Goal: Information Seeking & Learning: Learn about a topic

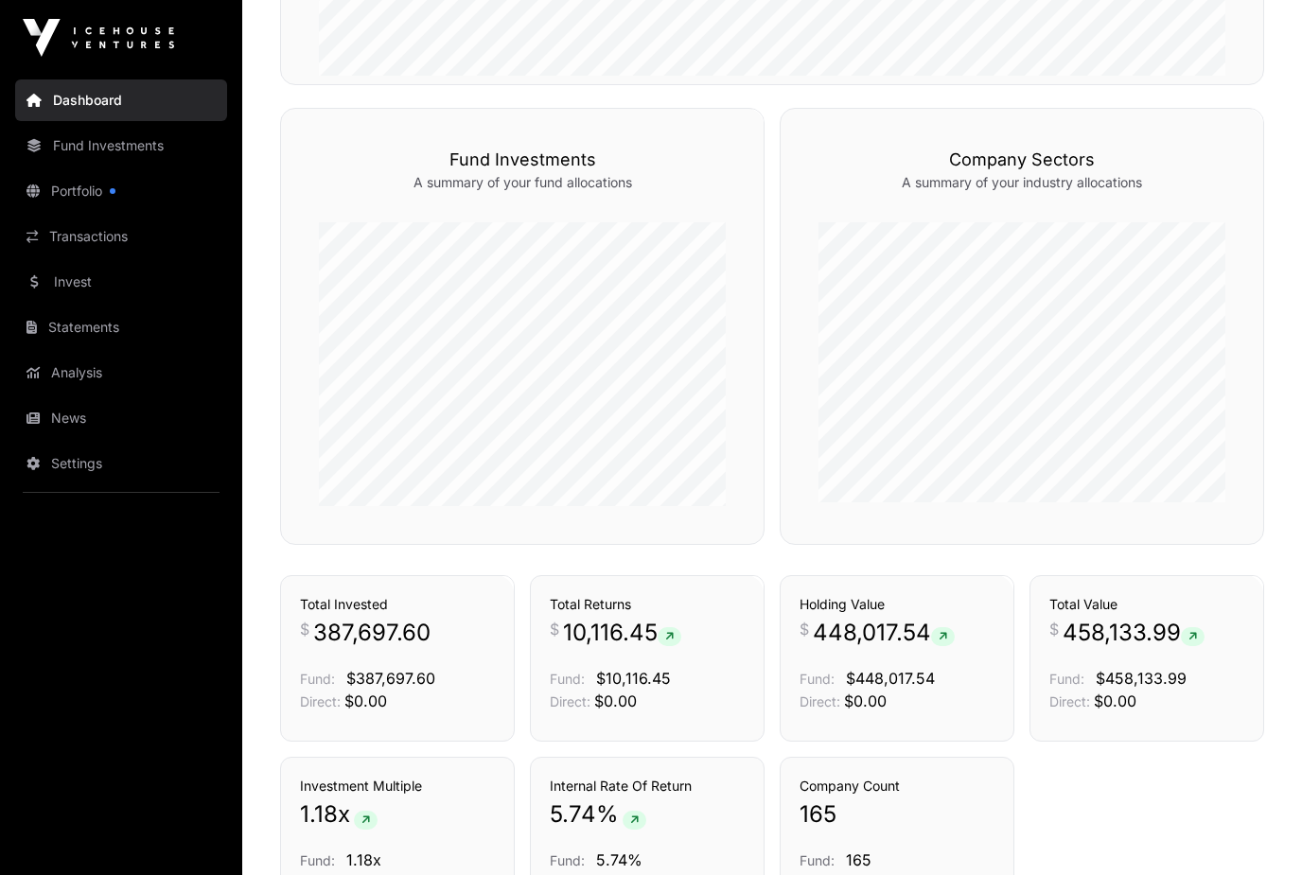
scroll to position [981, 0]
click at [77, 200] on link "Portfolio" at bounding box center [121, 191] width 212 height 42
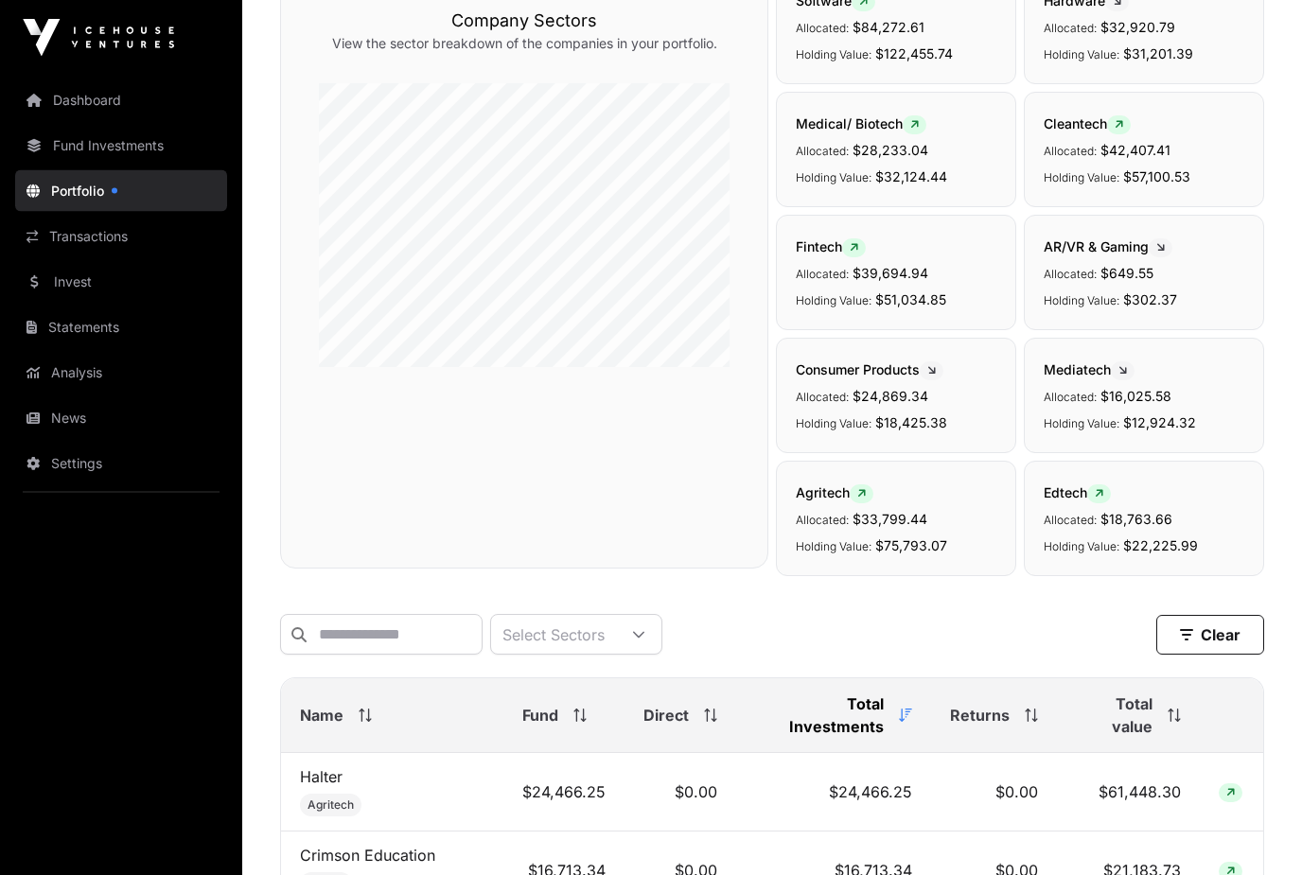
scroll to position [198, 0]
click at [482, 644] on input "text" at bounding box center [381, 635] width 202 height 41
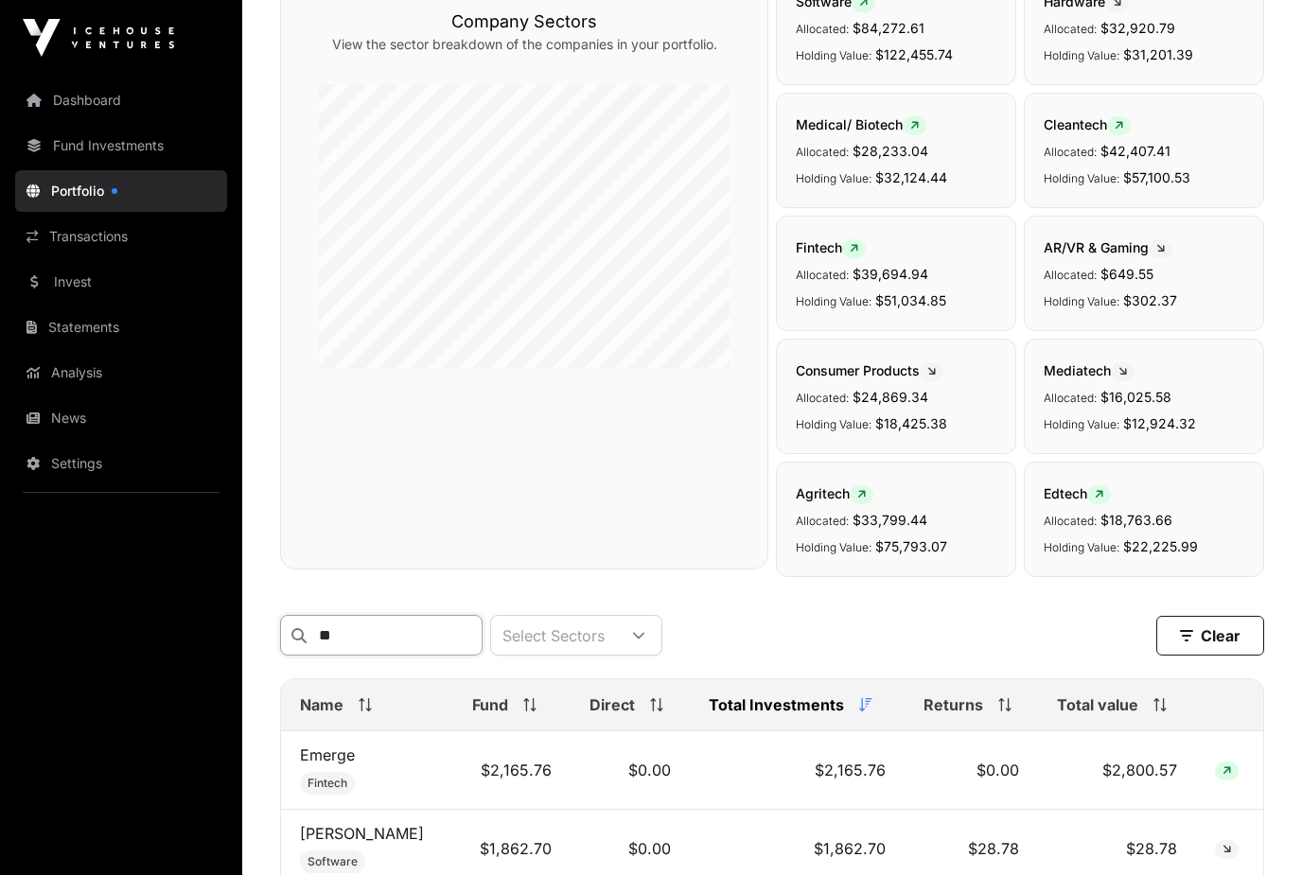
type input "*"
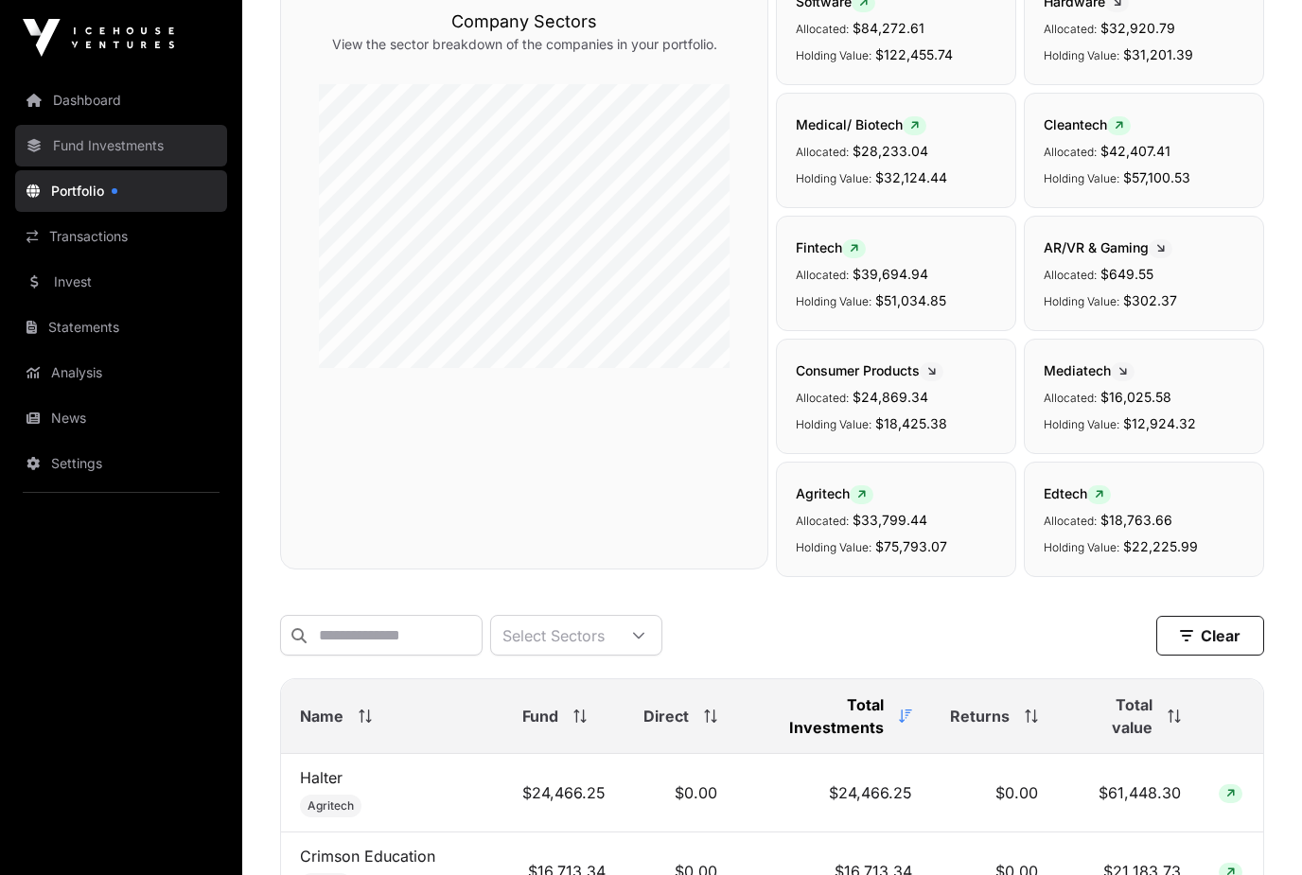
click at [161, 143] on link "Fund Investments" at bounding box center [121, 146] width 212 height 42
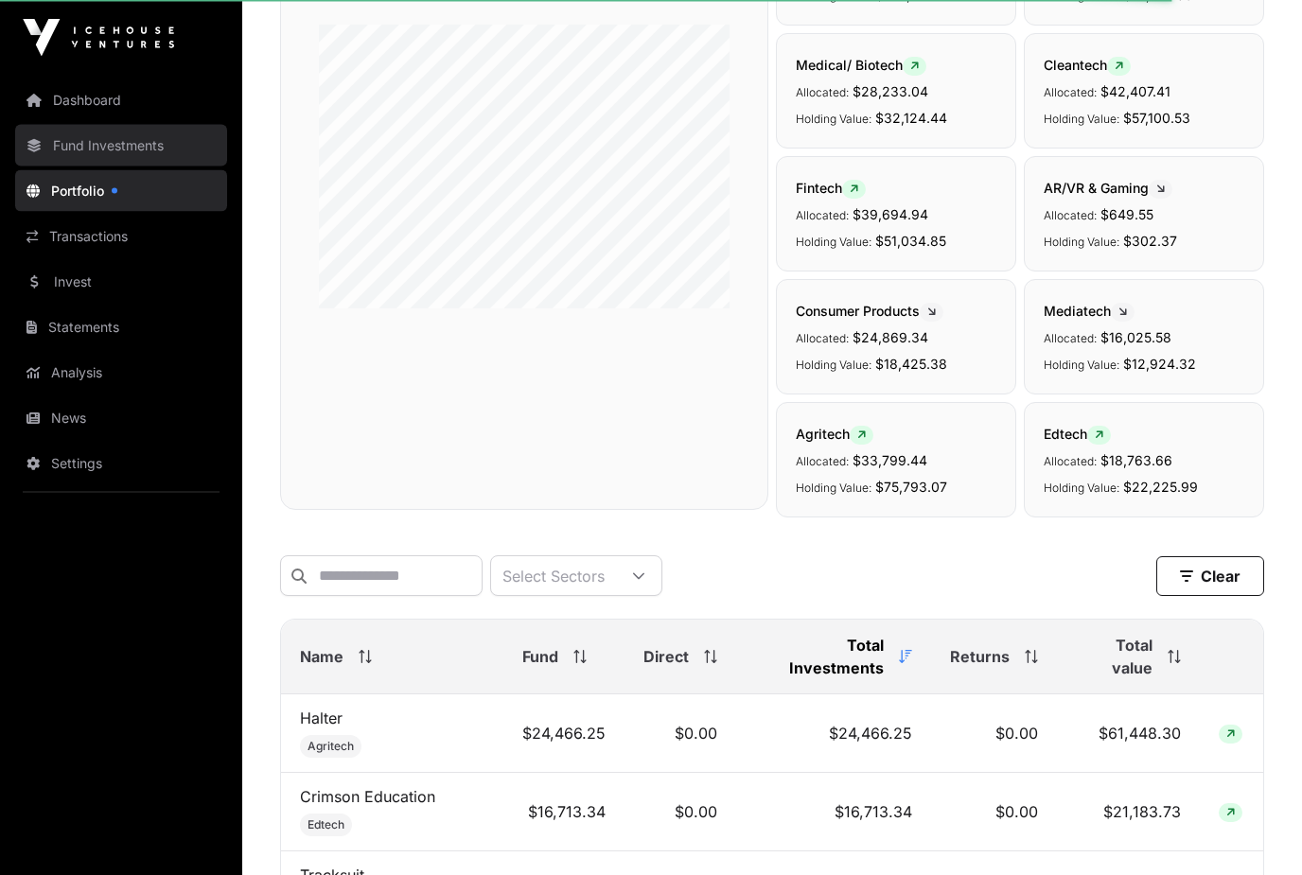
scroll to position [257, 0]
click at [135, 161] on link "Fund Investments" at bounding box center [121, 146] width 212 height 42
click at [135, 143] on link "Fund Investments" at bounding box center [121, 146] width 212 height 42
click at [179, 146] on link "Fund Investments" at bounding box center [121, 146] width 212 height 42
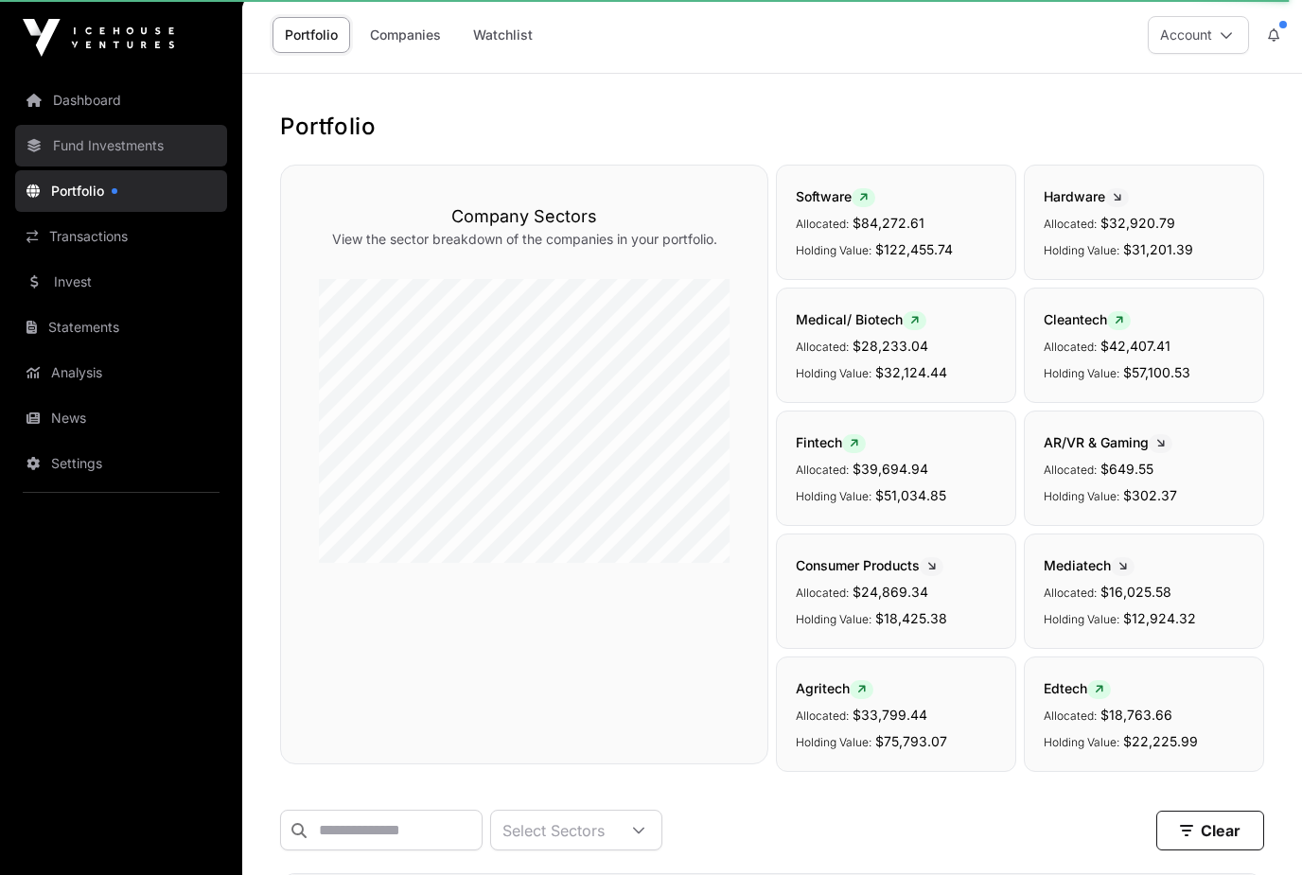
scroll to position [0, 0]
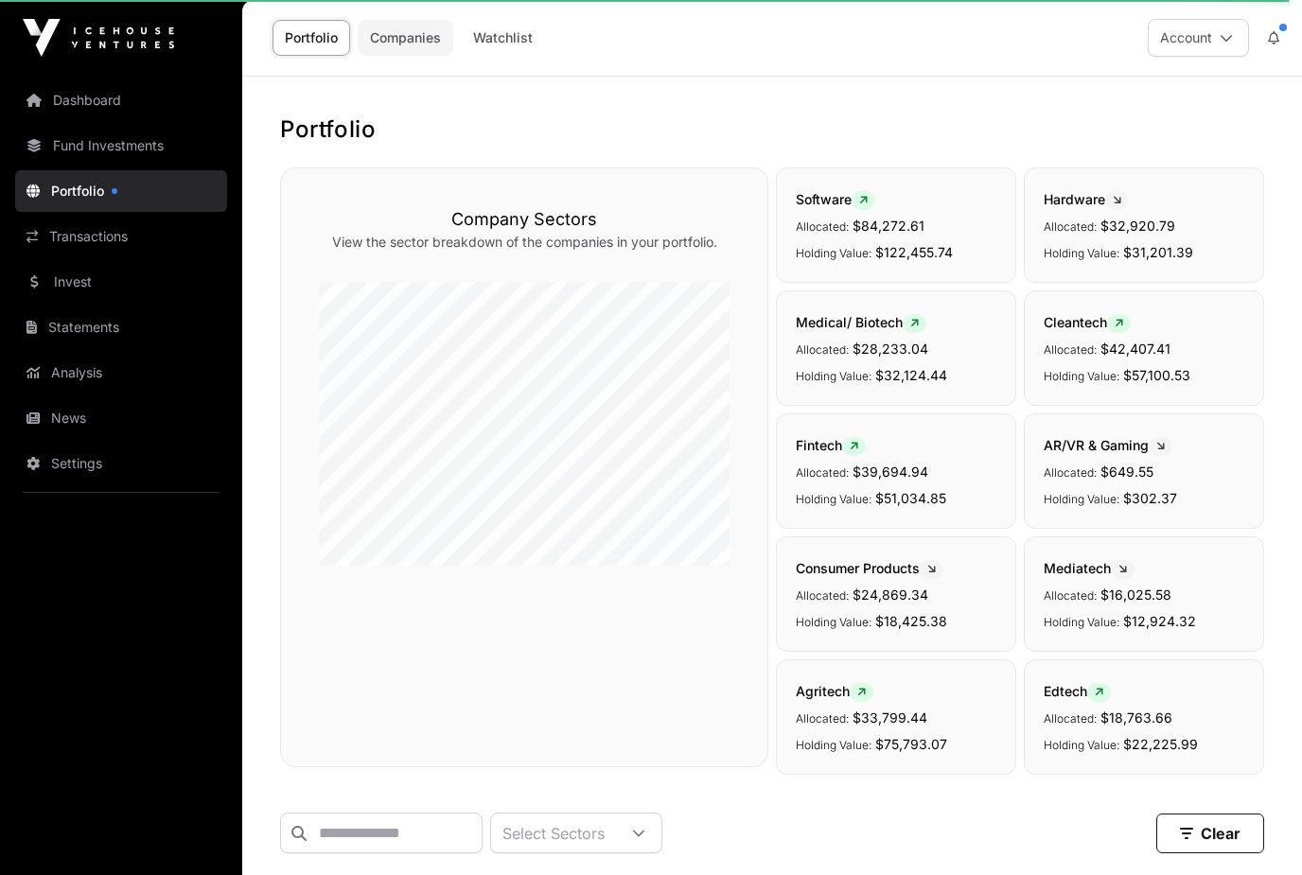
click at [414, 40] on link "Companies" at bounding box center [406, 38] width 96 height 36
click at [422, 44] on link "Companies" at bounding box center [406, 38] width 96 height 36
click at [437, 44] on link "Companies" at bounding box center [406, 38] width 96 height 36
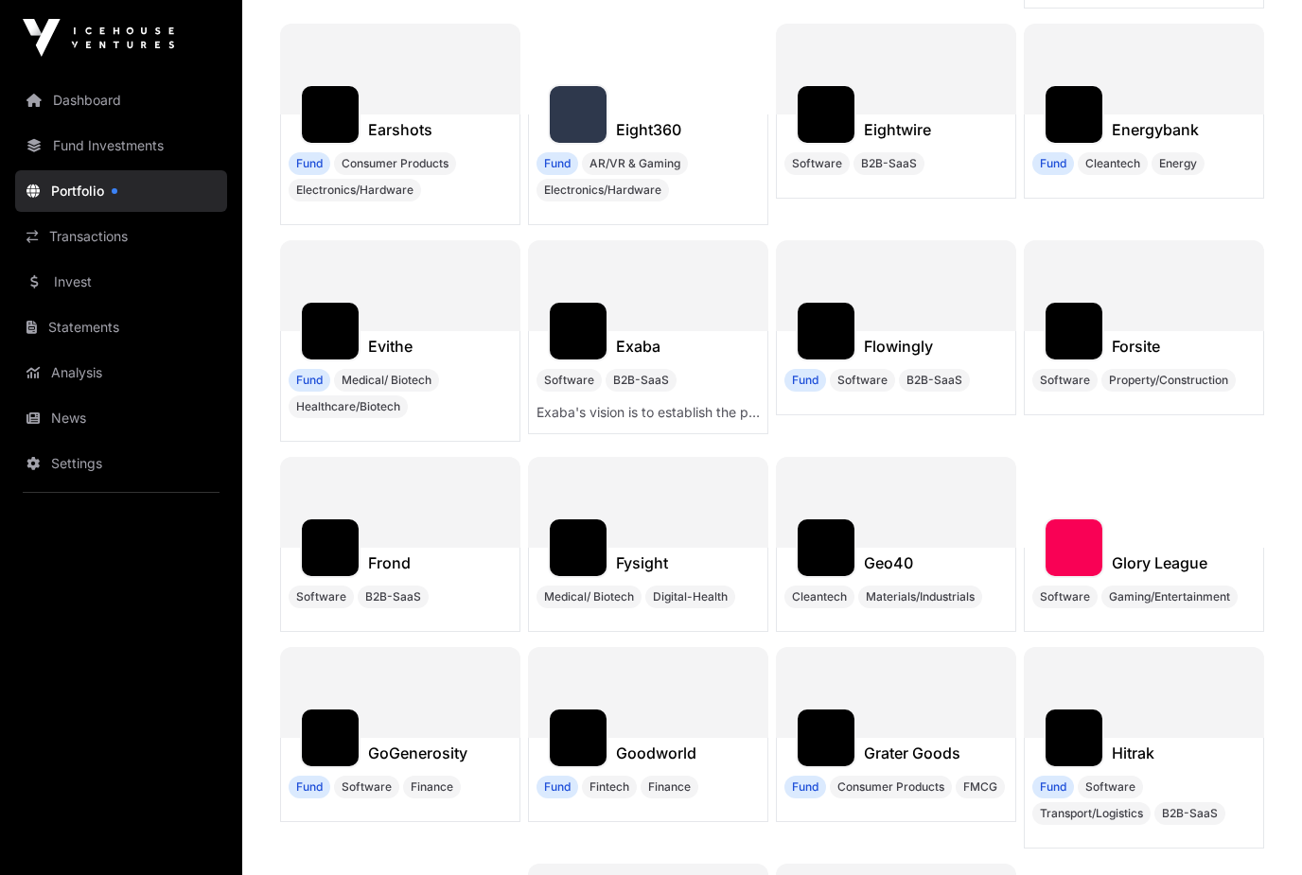
scroll to position [7491, 0]
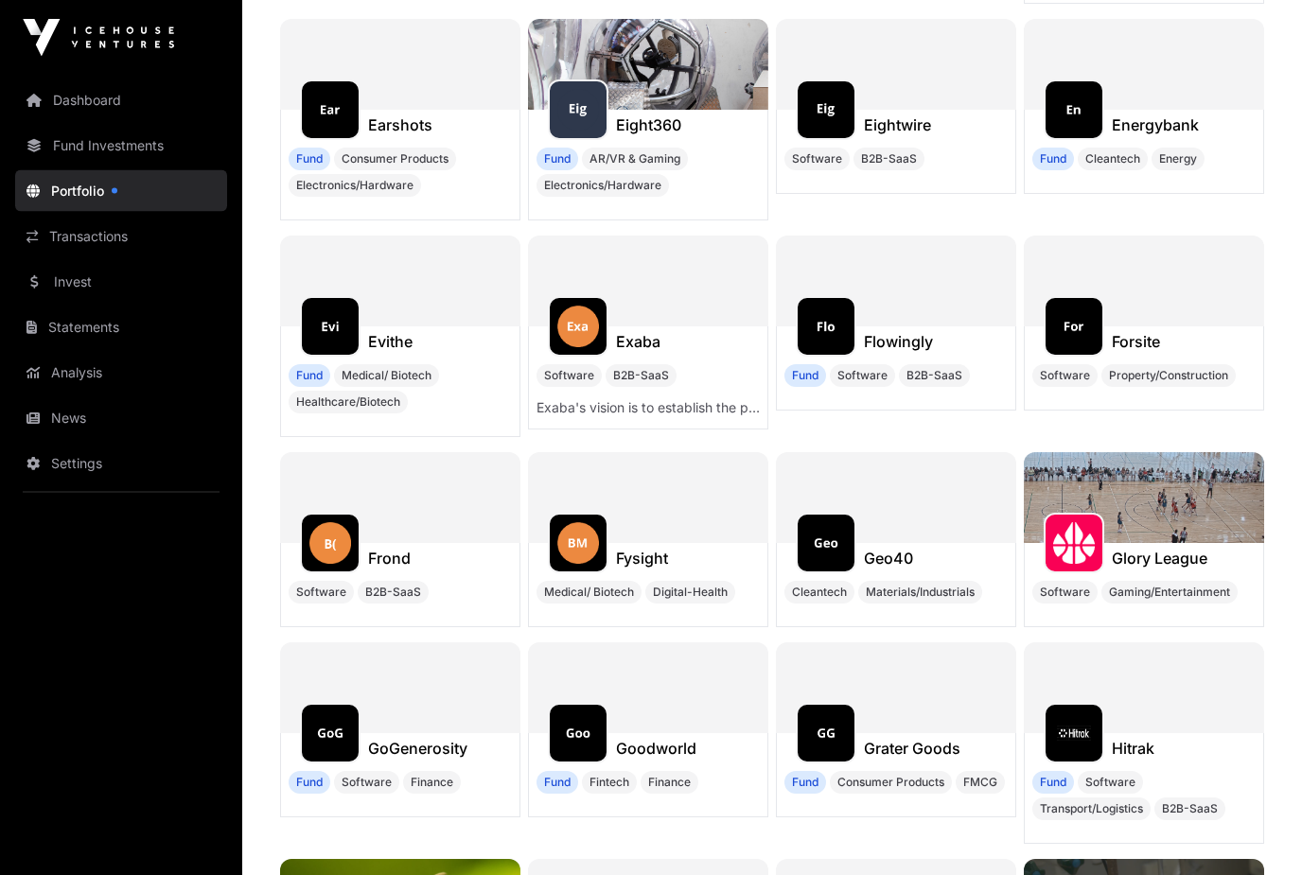
click at [897, 523] on div at bounding box center [896, 498] width 240 height 91
